Goal: Entertainment & Leisure: Consume media (video, audio)

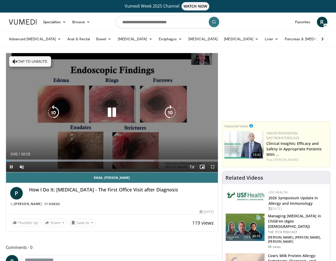
click at [111, 115] on icon "Video Player" at bounding box center [111, 112] width 15 height 15
click at [112, 113] on icon "Video Player" at bounding box center [111, 112] width 15 height 15
click at [22, 168] on span "Video Player" at bounding box center [21, 167] width 10 height 10
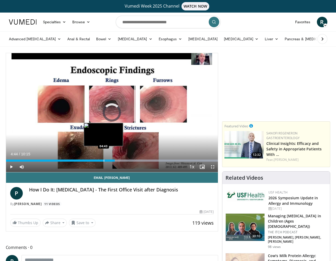
click at [104, 161] on div "Progress Bar" at bounding box center [104, 161] width 1 height 2
click at [95, 161] on div "Progress Bar" at bounding box center [95, 161] width 1 height 2
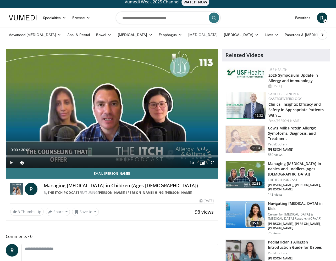
scroll to position [6, 0]
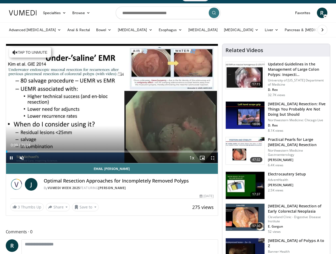
scroll to position [9, 0]
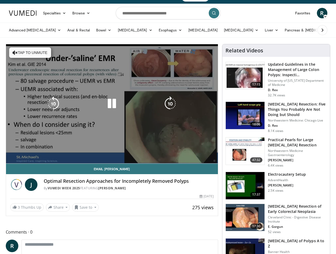
click at [22, 156] on video-js "**********" at bounding box center [112, 103] width 212 height 119
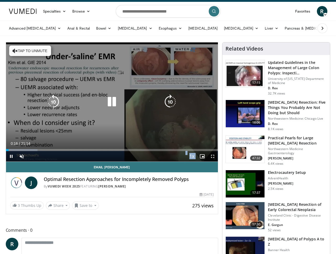
scroll to position [11, 0]
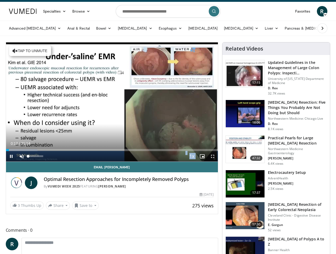
click at [21, 157] on span "Video Player" at bounding box center [21, 156] width 10 height 10
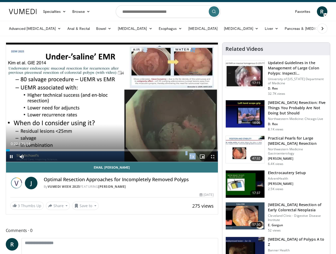
scroll to position [10, 0]
click at [212, 156] on span "Video Player" at bounding box center [212, 156] width 10 height 10
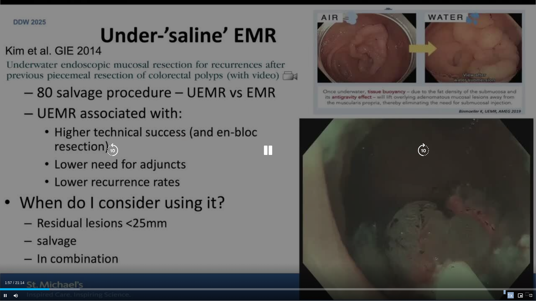
click at [335, 253] on span "Video Player" at bounding box center [530, 296] width 10 height 10
